Goal: Navigation & Orientation: Find specific page/section

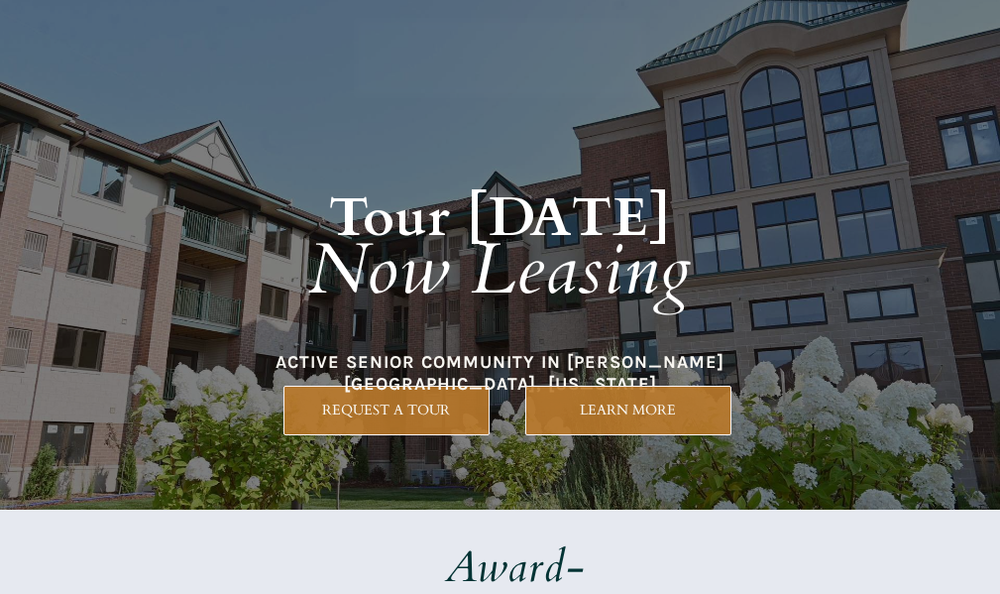
click at [519, 396] on div at bounding box center [501, 255] width 930 height 510
click at [444, 377] on div at bounding box center [501, 255] width 930 height 510
click at [615, 330] on h1 "Tour [DATE] Now Leasing" at bounding box center [500, 225] width 849 height 287
click at [584, 325] on h1 "Tour [DATE] Now Leasing" at bounding box center [500, 225] width 849 height 287
click at [598, 287] on em "Now Leasing" at bounding box center [500, 270] width 384 height 96
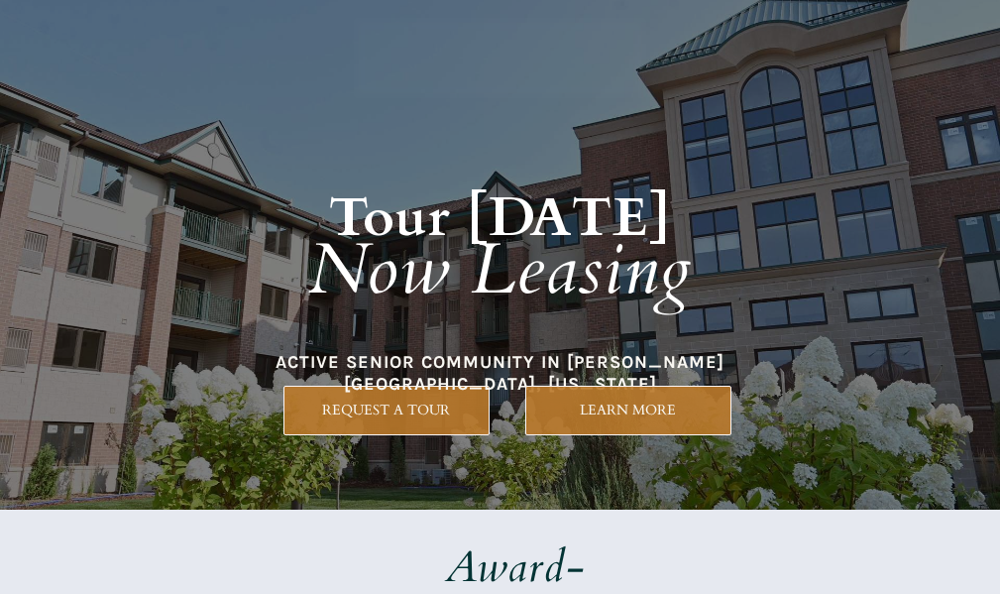
click at [485, 278] on em "Now Leasing" at bounding box center [500, 270] width 384 height 96
click at [468, 355] on h1 "Tour [DATE] Now Leasing" at bounding box center [500, 225] width 849 height 287
click at [534, 247] on em "Now Leasing" at bounding box center [500, 270] width 384 height 96
click at [391, 280] on em "Now Leasing" at bounding box center [500, 270] width 384 height 96
click at [292, 264] on h1 "Tour [DATE] Now Leasing" at bounding box center [500, 225] width 849 height 287
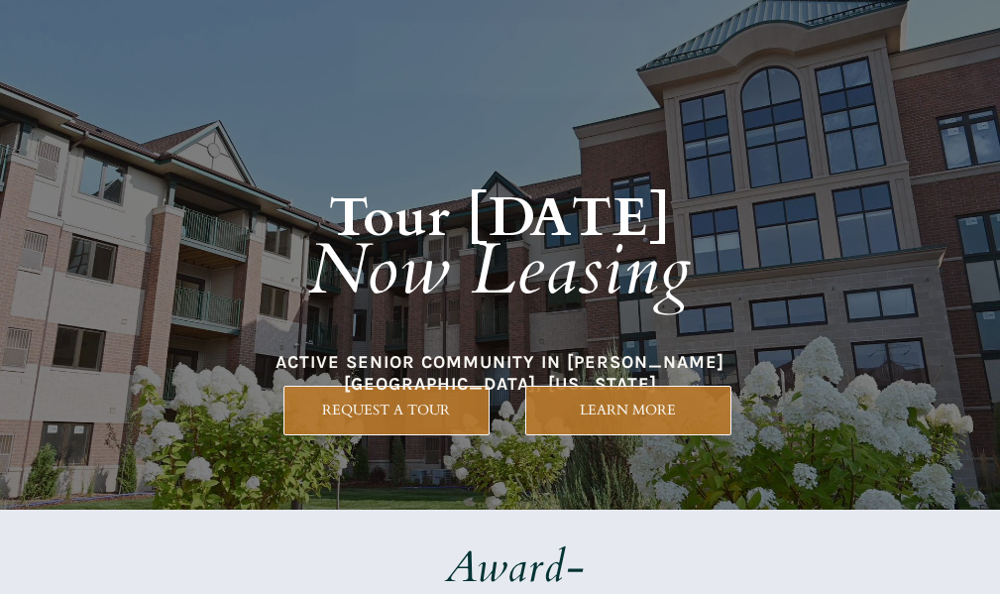
click at [560, 164] on h1 "Tour [DATE] Now Leasing" at bounding box center [500, 225] width 849 height 287
click at [508, 240] on em "Now Leasing" at bounding box center [500, 270] width 384 height 96
click at [457, 341] on h1 "Tour [DATE] Now Leasing" at bounding box center [500, 225] width 849 height 287
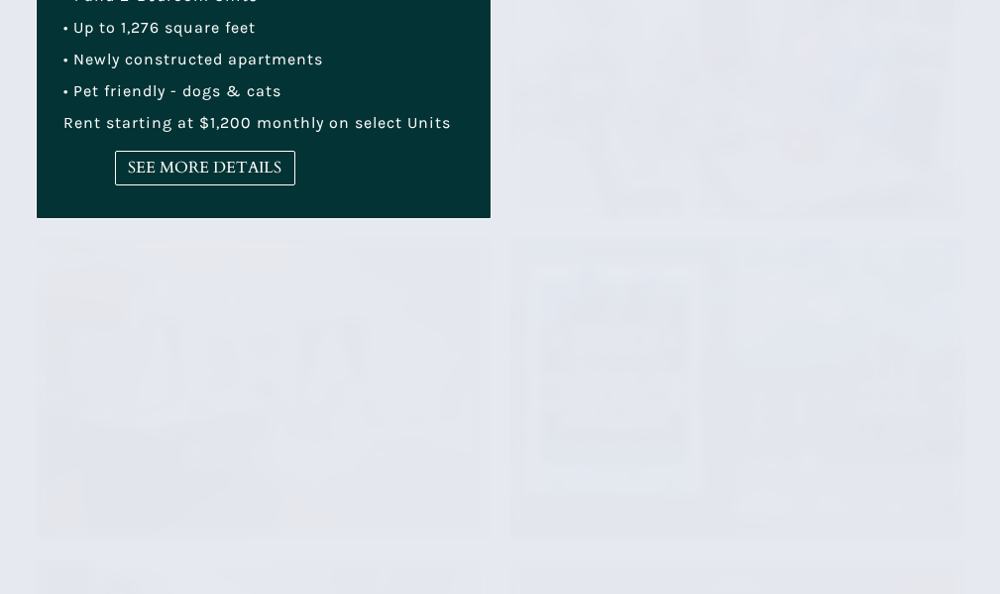
scroll to position [991, 0]
